Goal: Task Accomplishment & Management: Manage account settings

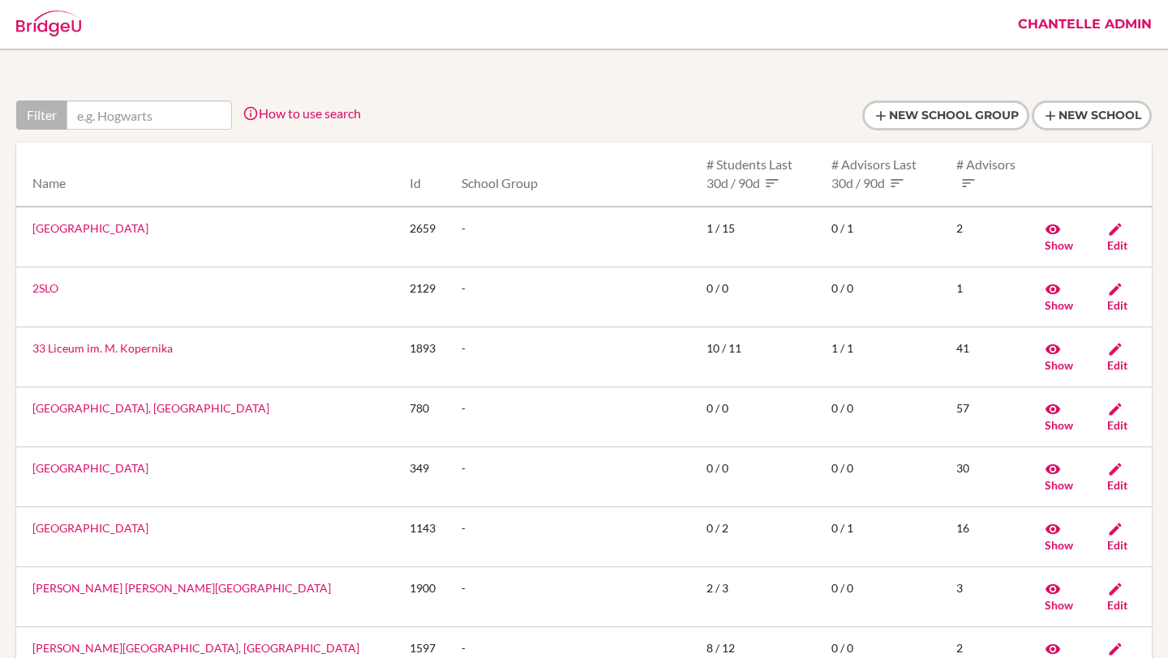
click at [1123, 30] on link "Chantelle Admin" at bounding box center [1085, 24] width 150 height 49
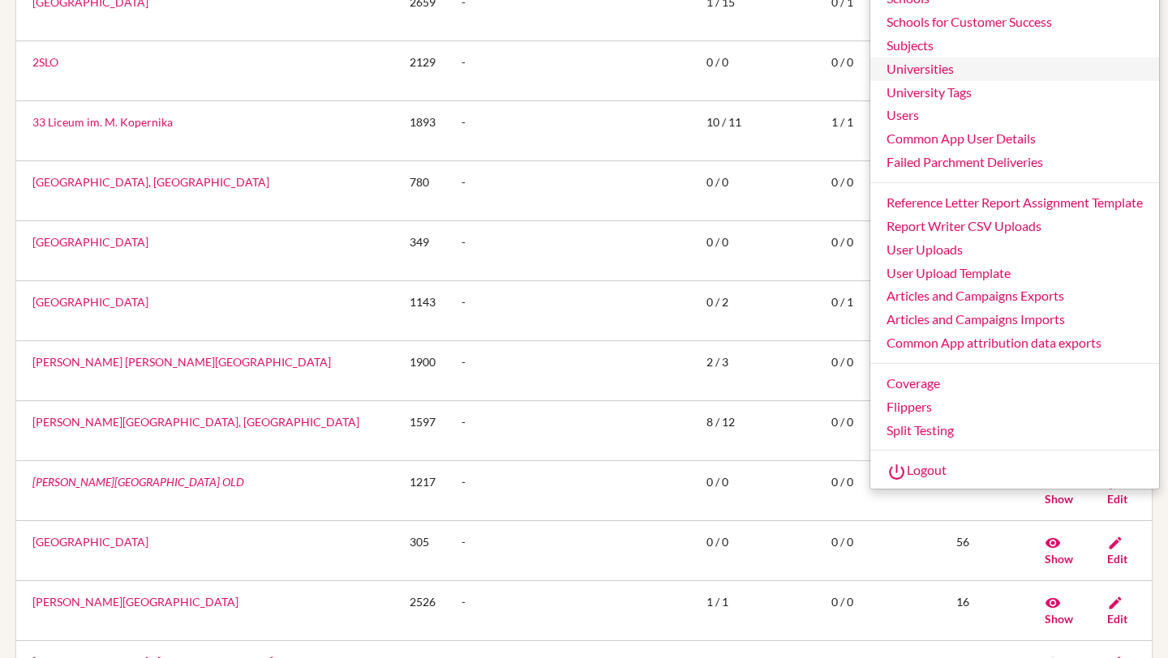
scroll to position [227, 0]
click at [957, 473] on link "Logout" at bounding box center [1014, 471] width 289 height 26
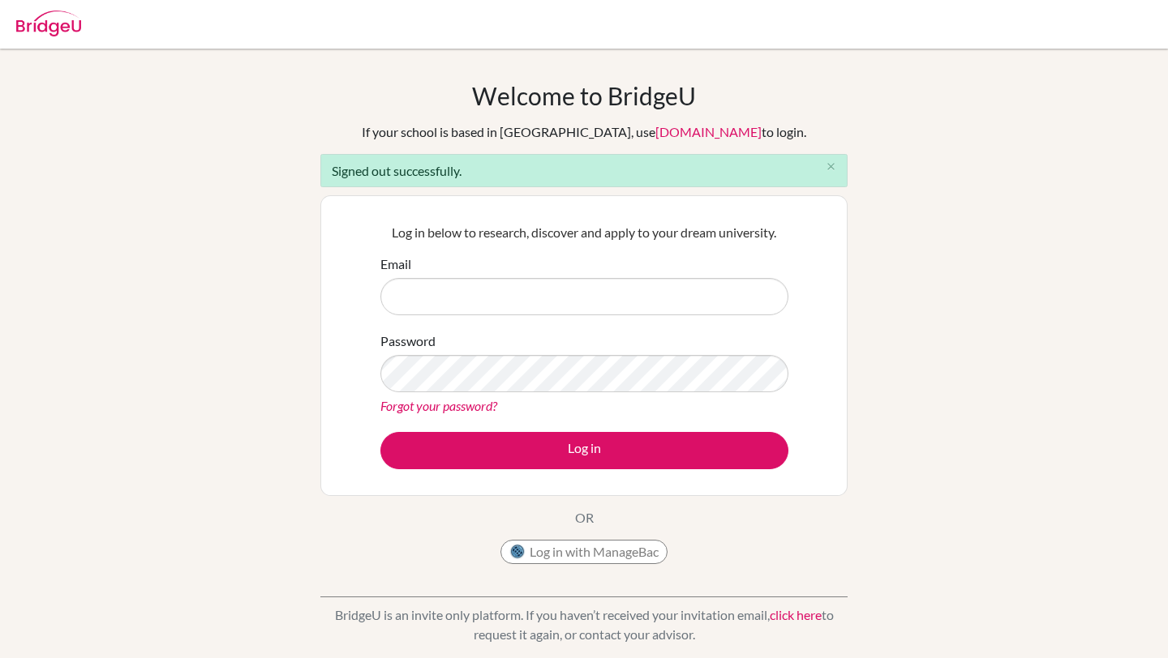
click at [578, 314] on input "Email" at bounding box center [584, 296] width 408 height 37
type input "[EMAIL_ADDRESS][PERSON_NAME][DOMAIN_NAME]"
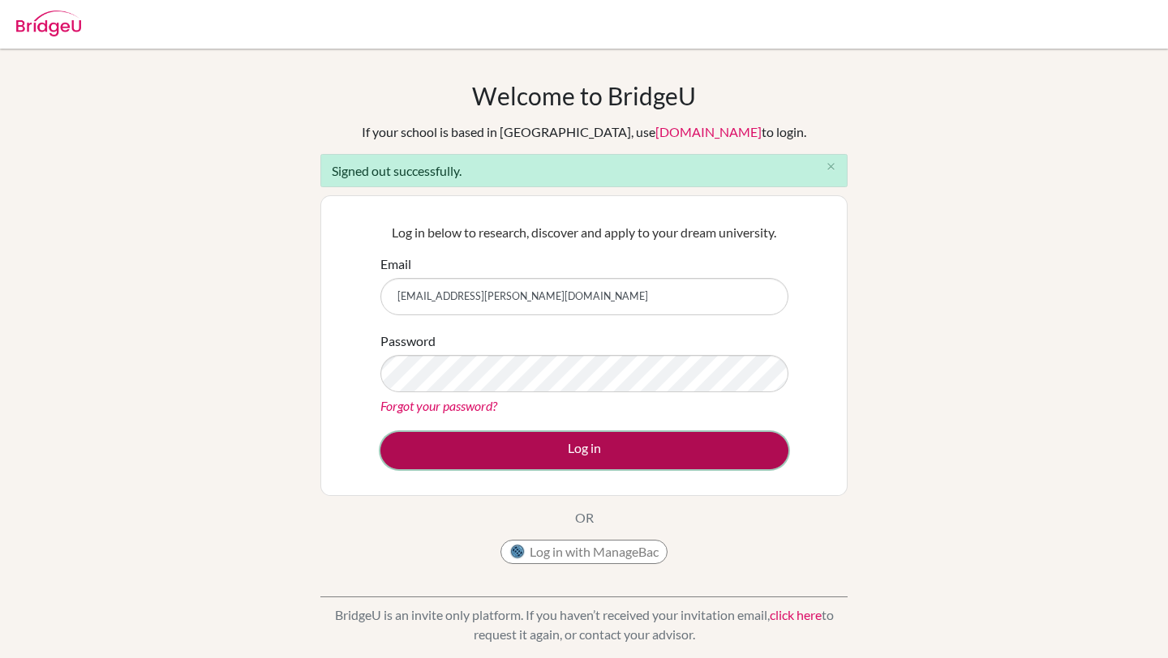
click at [550, 455] on button "Log in" at bounding box center [584, 450] width 408 height 37
